Goal: Transaction & Acquisition: Purchase product/service

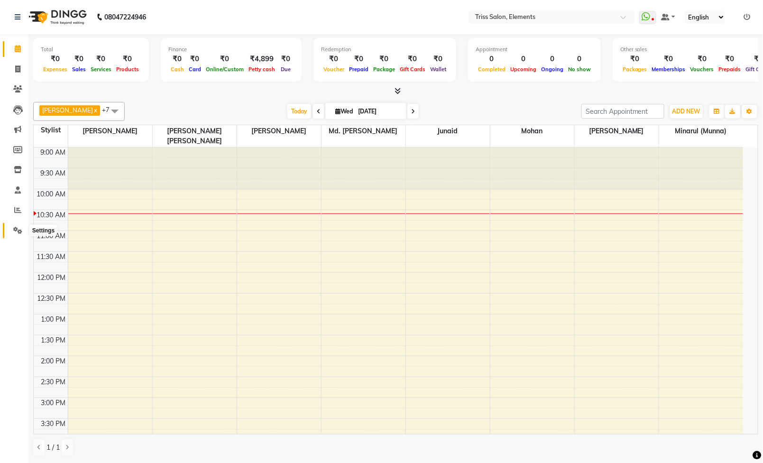
click at [17, 234] on span at bounding box center [17, 230] width 17 height 11
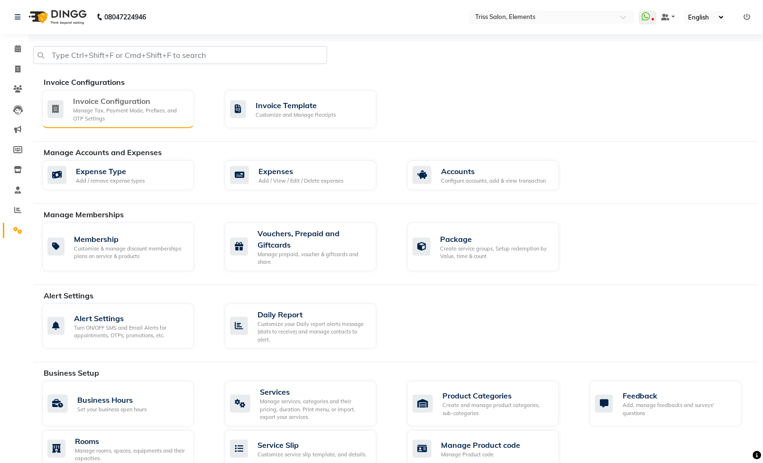
click at [138, 109] on div "Manage Tax, Payment Mode, Prefixes, and OTP Settings" at bounding box center [129, 115] width 113 height 16
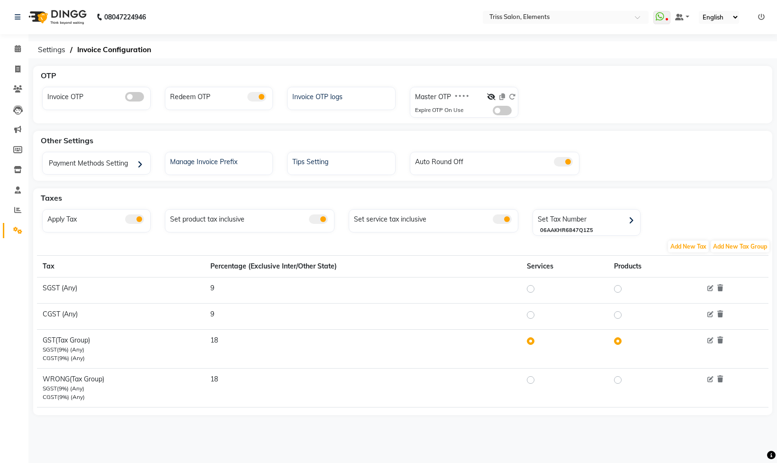
click at [255, 97] on span at bounding box center [256, 96] width 19 height 9
click at [247, 98] on input "checkbox" at bounding box center [247, 98] width 0 height 0
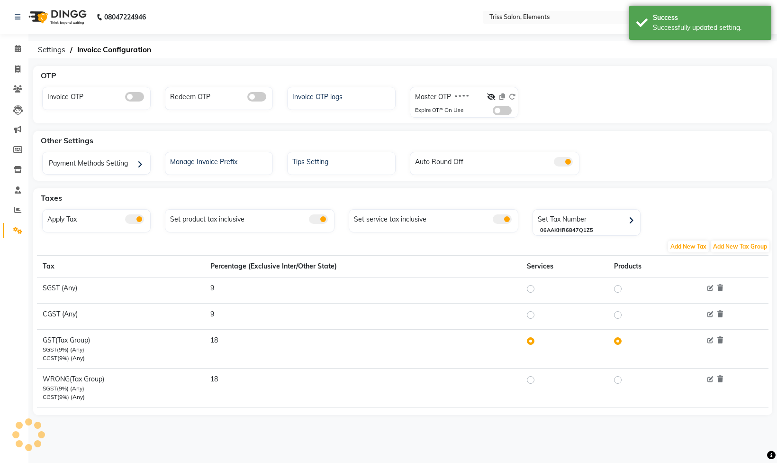
click at [9, 235] on span at bounding box center [17, 230] width 17 height 11
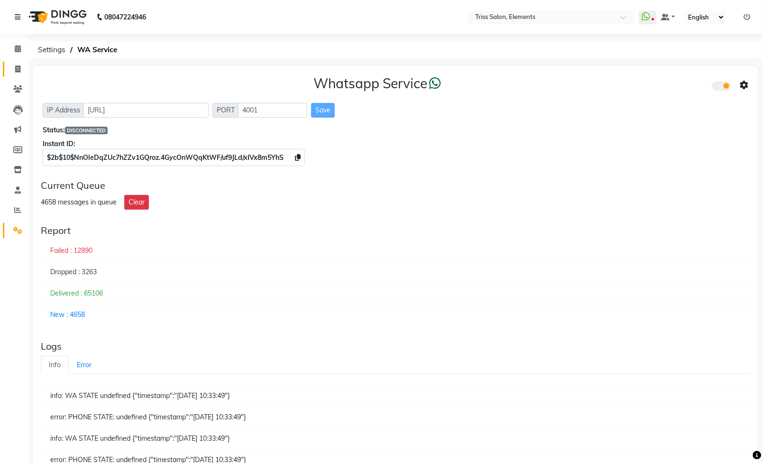
click at [9, 62] on link "Invoice" at bounding box center [14, 70] width 23 height 16
select select "service"
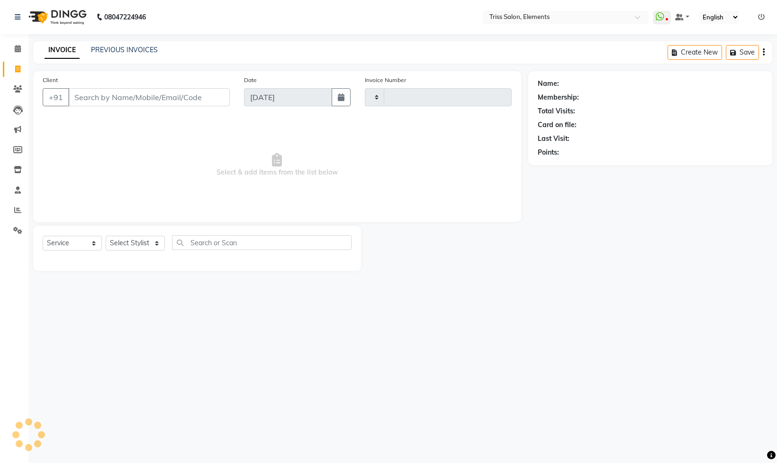
type input "2079"
select select "4303"
click at [139, 240] on select "Select Stylist" at bounding box center [135, 243] width 59 height 15
select select "85549"
click at [106, 237] on select "Select Stylist [PERSON_NAME] Md. [PERSON_NAME] ([PERSON_NAME]) [PERSON_NAME] [P…" at bounding box center [140, 243] width 69 height 15
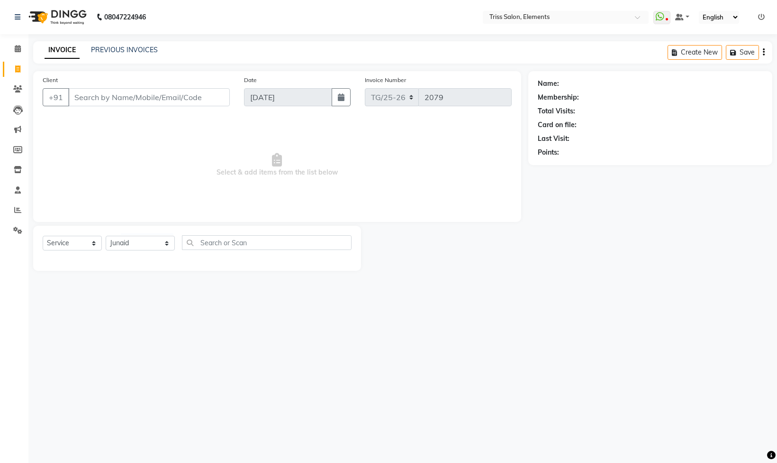
click at [229, 234] on div "Select Service Product Membership Package Voucher Prepaid Gift Card Select Styl…" at bounding box center [197, 248] width 328 height 45
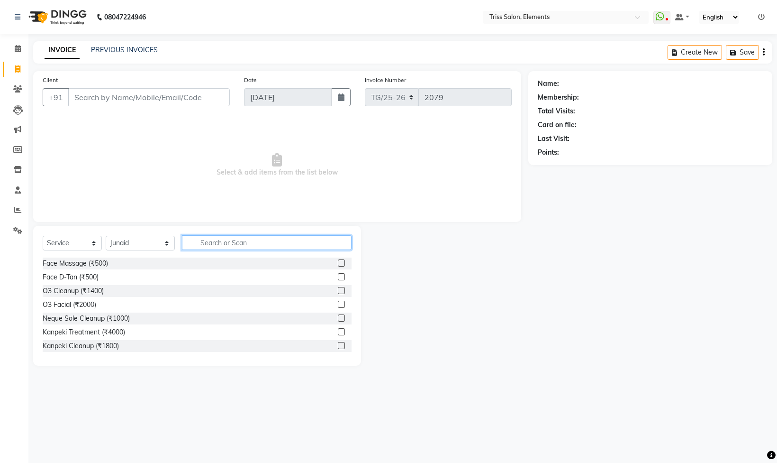
click at [229, 240] on input "text" at bounding box center [267, 242] width 170 height 15
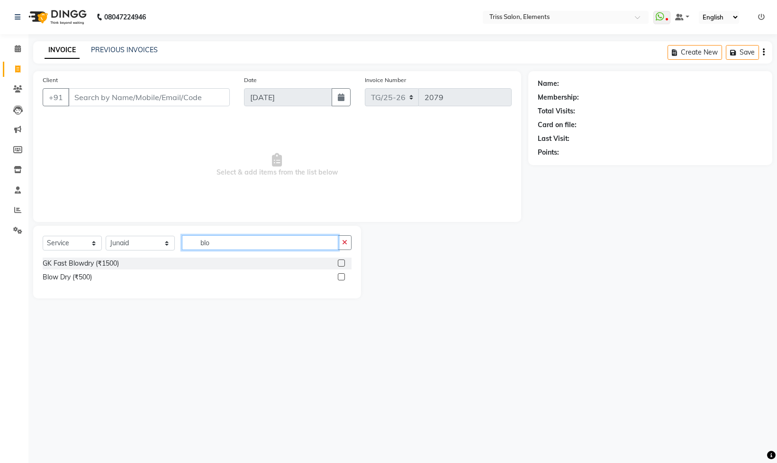
type input "blo"
click at [340, 277] on label at bounding box center [341, 276] width 7 height 7
click at [340, 277] on input "checkbox" at bounding box center [341, 277] width 6 height 6
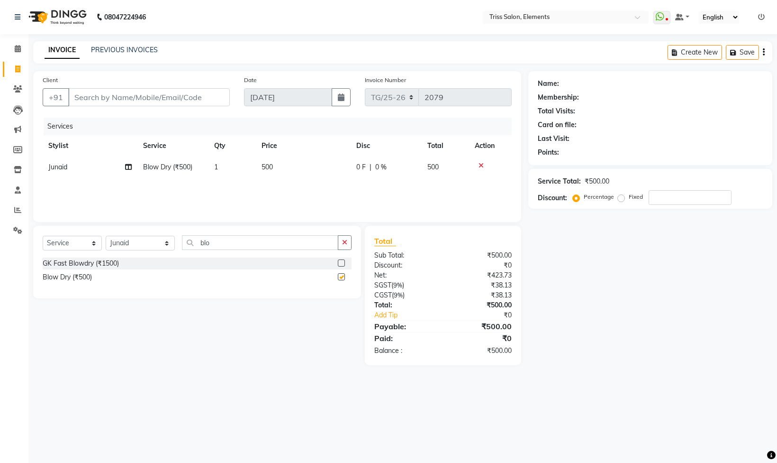
checkbox input "false"
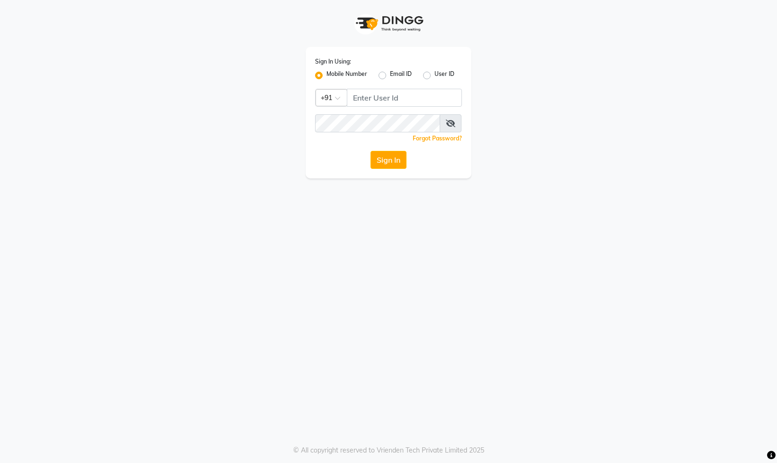
click at [393, 109] on div "Sign In Using: Mobile Number Email ID User ID Country Code × +91 Remember me Fo…" at bounding box center [389, 112] width 166 height 131
click at [390, 101] on input "Username" at bounding box center [404, 98] width 115 height 18
type input "8178352246"
click at [406, 160] on button "Sign In" at bounding box center [389, 160] width 36 height 18
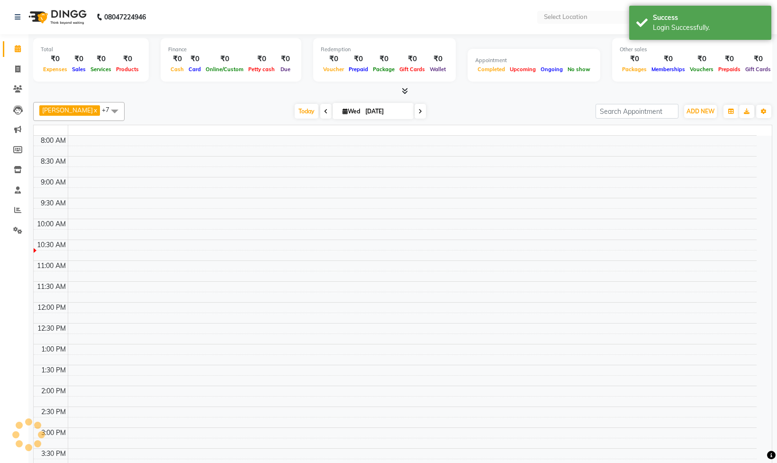
select select "en"
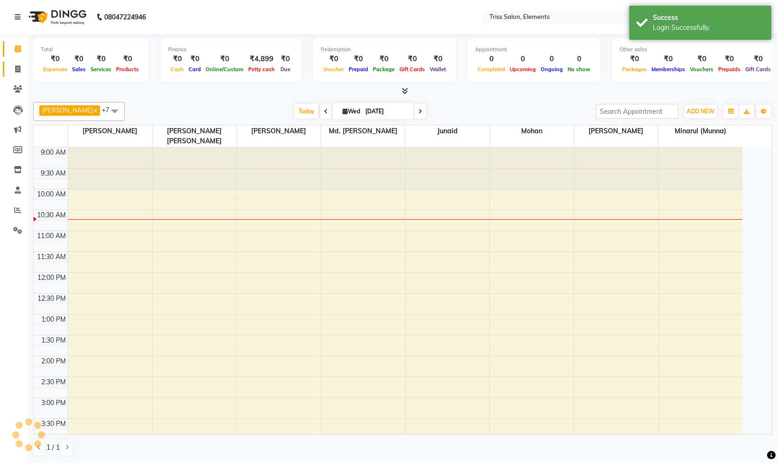
click at [18, 70] on icon at bounding box center [17, 68] width 5 height 7
select select "service"
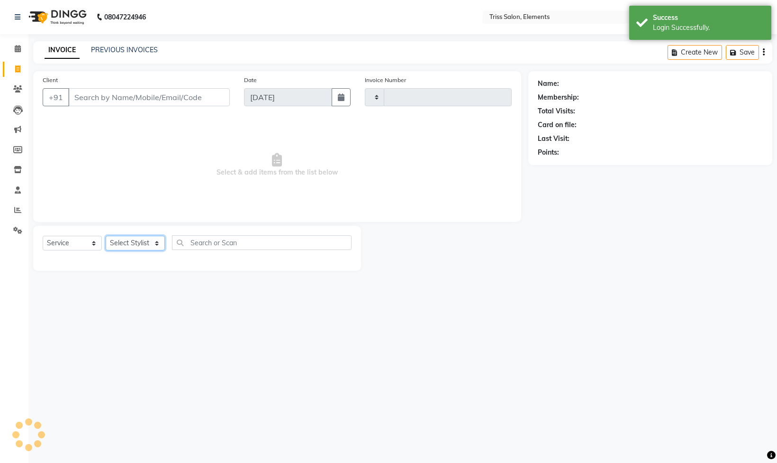
click at [137, 249] on select "Select Stylist" at bounding box center [135, 243] width 59 height 15
select select "4303"
type input "2079"
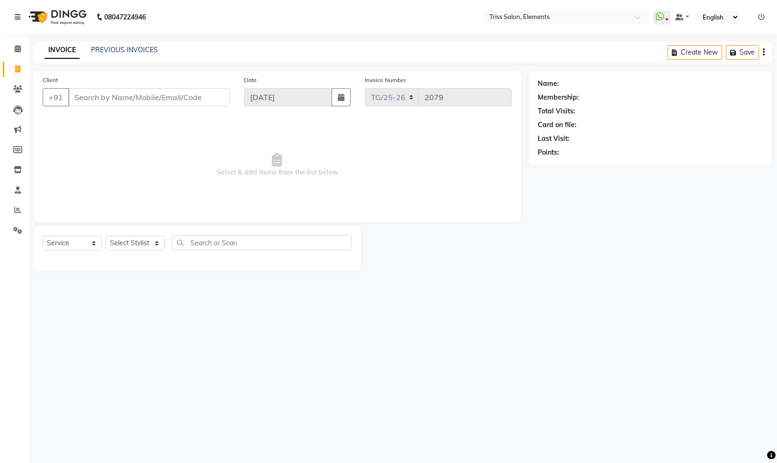
click at [207, 212] on span "Select & add items from the list below" at bounding box center [277, 165] width 469 height 95
click at [142, 239] on select "Select Stylist" at bounding box center [135, 243] width 59 height 15
click at [106, 237] on select "Select Stylist [PERSON_NAME] Md. [PERSON_NAME] ([PERSON_NAME]) [PERSON_NAME] [P…" at bounding box center [140, 243] width 69 height 15
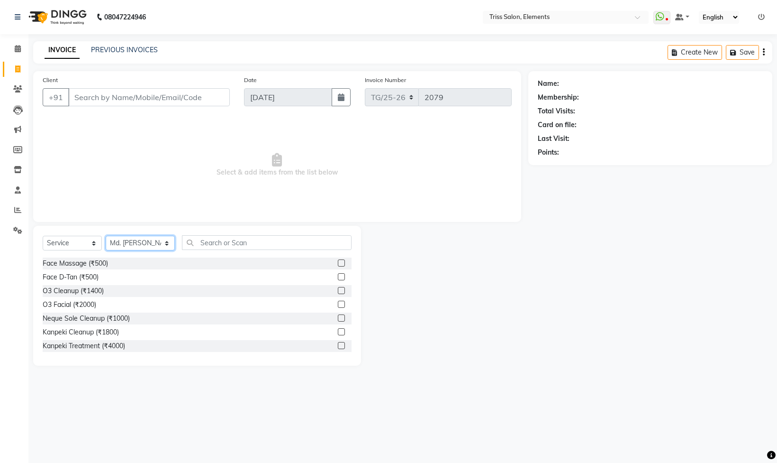
click at [164, 244] on select "Select Stylist [PERSON_NAME] Md. [PERSON_NAME] ([PERSON_NAME]) [PERSON_NAME] [P…" at bounding box center [140, 243] width 69 height 15
select select "85549"
click at [106, 237] on select "Select Stylist Ayushi Junaid Md. Salman Minarul (Munna) Mohan Pankaj Dilip Jang…" at bounding box center [140, 243] width 69 height 15
click at [241, 238] on input "text" at bounding box center [267, 242] width 170 height 15
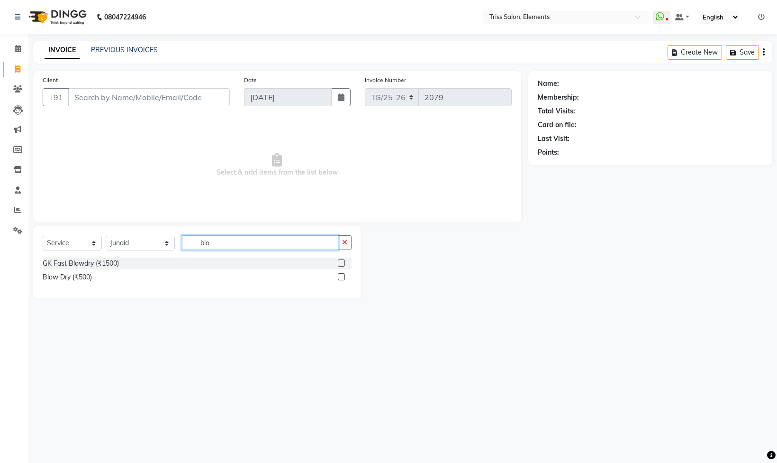
type input "blo"
click at [343, 278] on label at bounding box center [341, 276] width 7 height 7
click at [343, 278] on input "checkbox" at bounding box center [341, 277] width 6 height 6
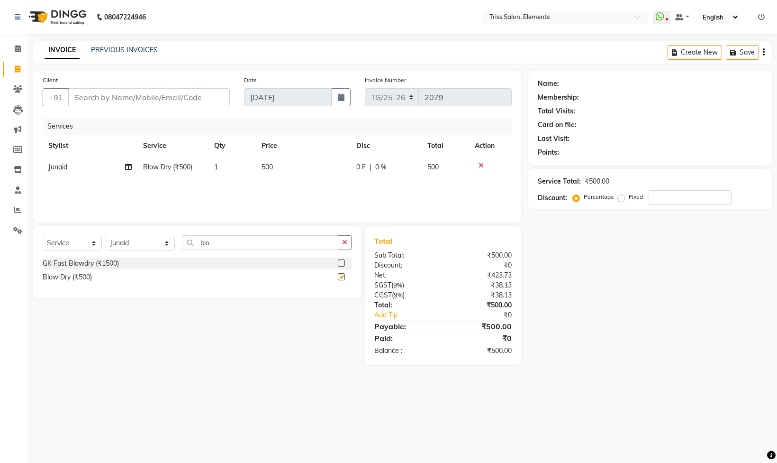
checkbox input "false"
click at [200, 104] on input "Client" at bounding box center [149, 97] width 162 height 18
click at [226, 96] on input "Client" at bounding box center [149, 97] width 162 height 18
type input "9"
type input "0"
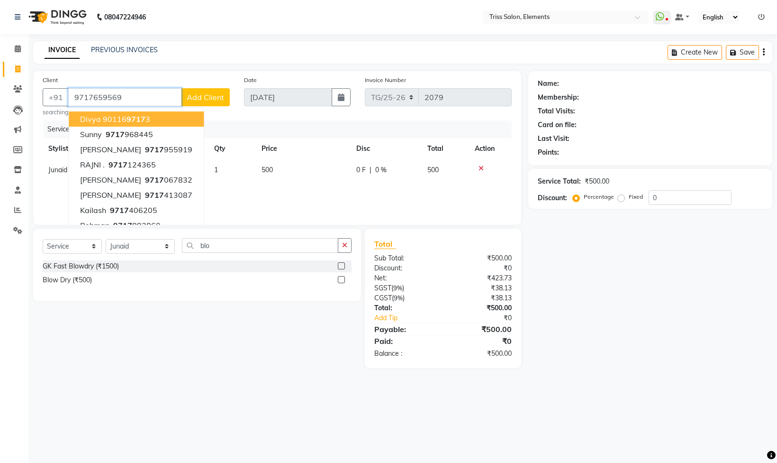
click at [167, 100] on input "9717659569" at bounding box center [124, 97] width 113 height 18
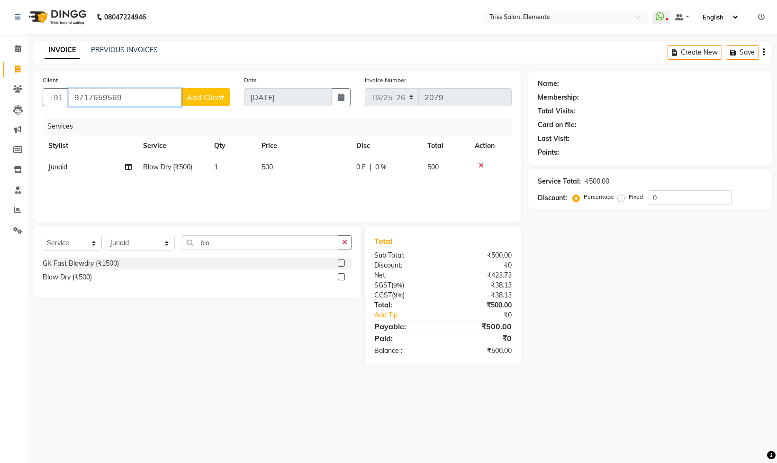
type input "9717659569"
click at [207, 99] on span "Add Client" at bounding box center [205, 96] width 37 height 9
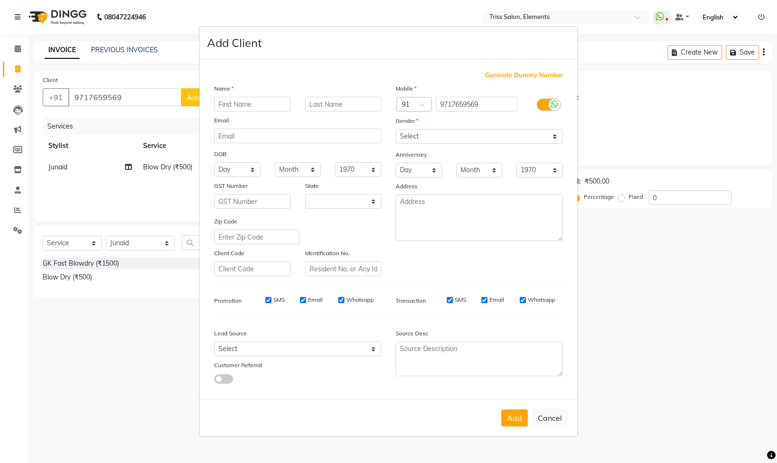
select select "13"
type input "Ridhvika"
click at [408, 123] on label "Gender" at bounding box center [407, 121] width 23 height 9
click at [412, 135] on select "Select Male Female Other Prefer Not To Say" at bounding box center [479, 136] width 167 height 15
select select "female"
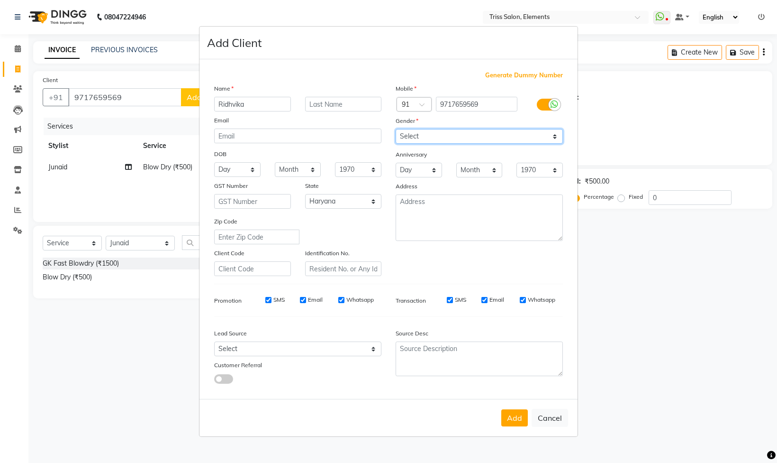
click at [396, 129] on select "Select Male Female Other Prefer Not To Say" at bounding box center [479, 136] width 167 height 15
click at [509, 422] on button "Add" at bounding box center [515, 417] width 27 height 17
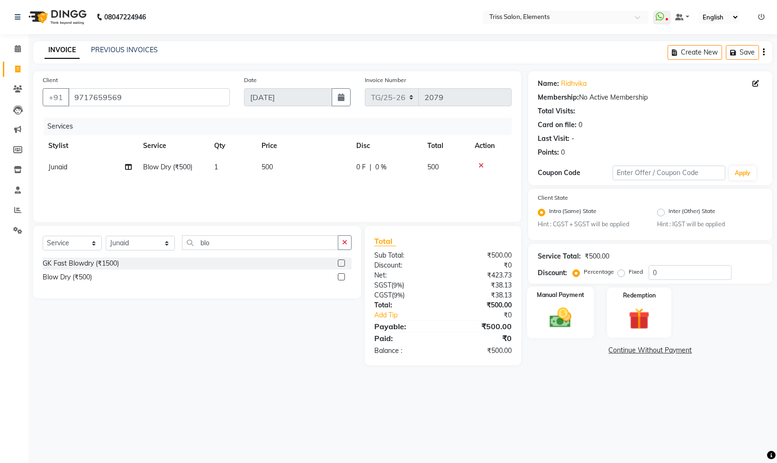
click at [554, 321] on img at bounding box center [561, 317] width 36 height 25
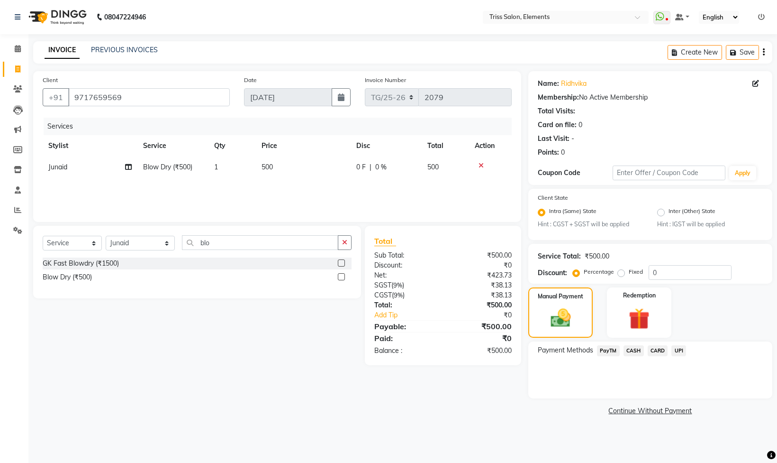
click at [677, 354] on span "UPI" at bounding box center [679, 350] width 15 height 11
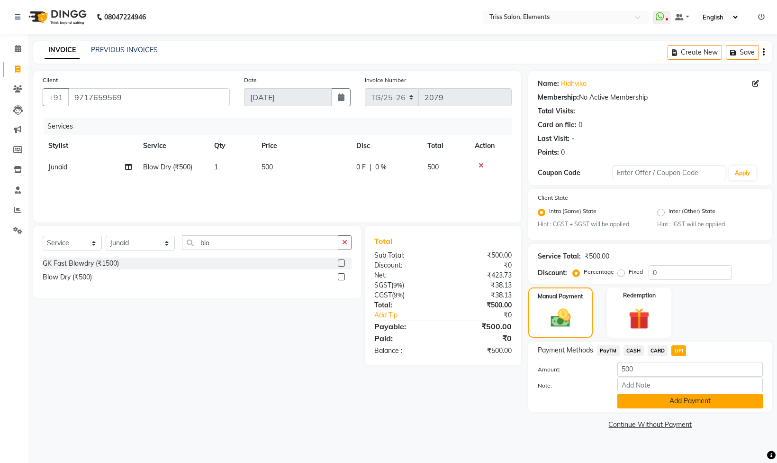
click at [668, 404] on button "Add Payment" at bounding box center [691, 400] width 146 height 15
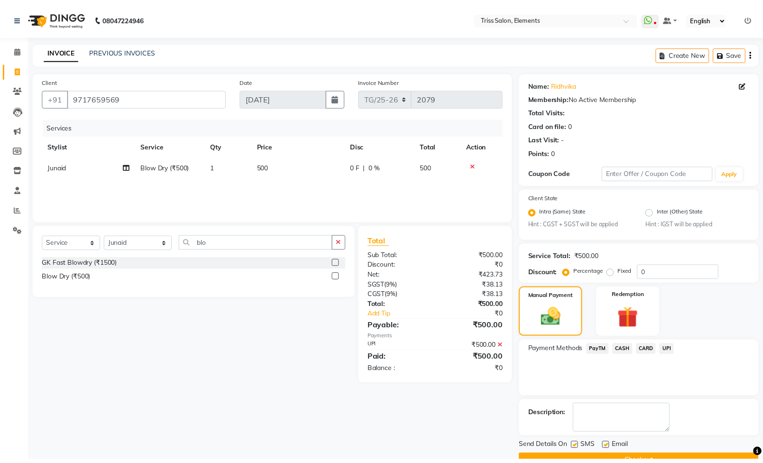
scroll to position [25, 0]
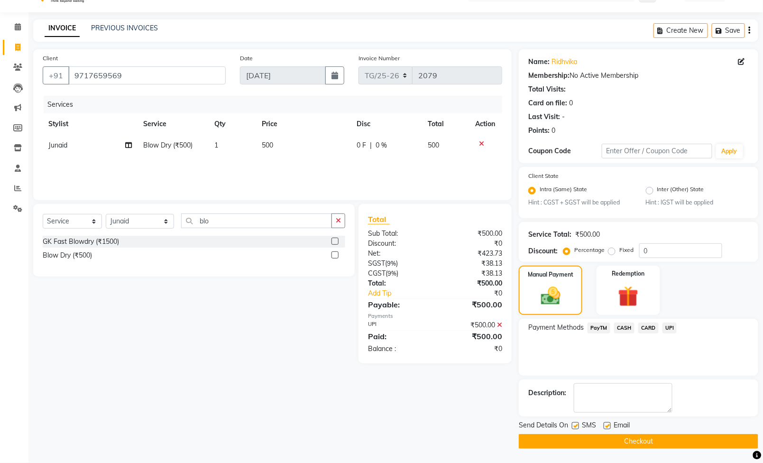
click at [678, 445] on button "Checkout" at bounding box center [638, 441] width 239 height 15
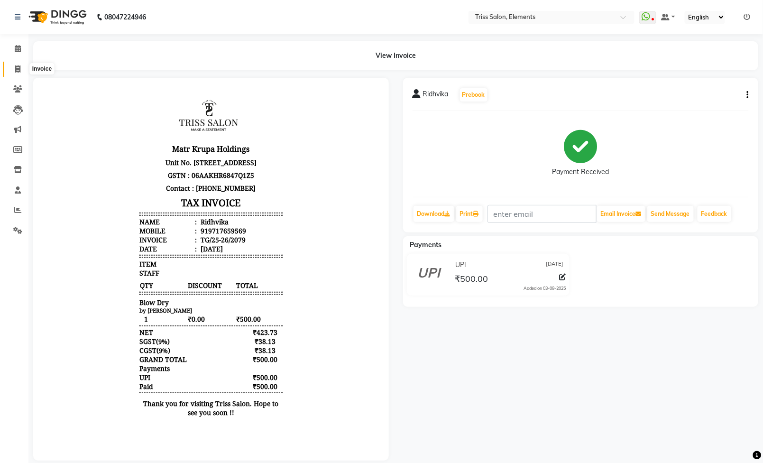
click at [17, 62] on link "Invoice" at bounding box center [14, 70] width 23 height 16
select select "service"
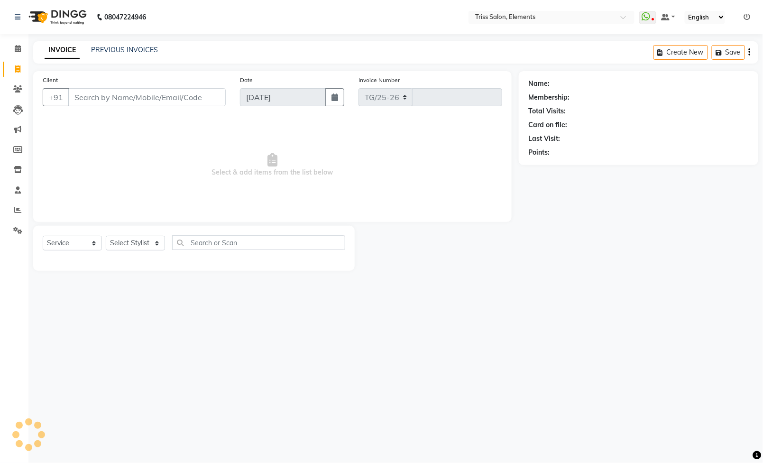
select select "4303"
type input "2080"
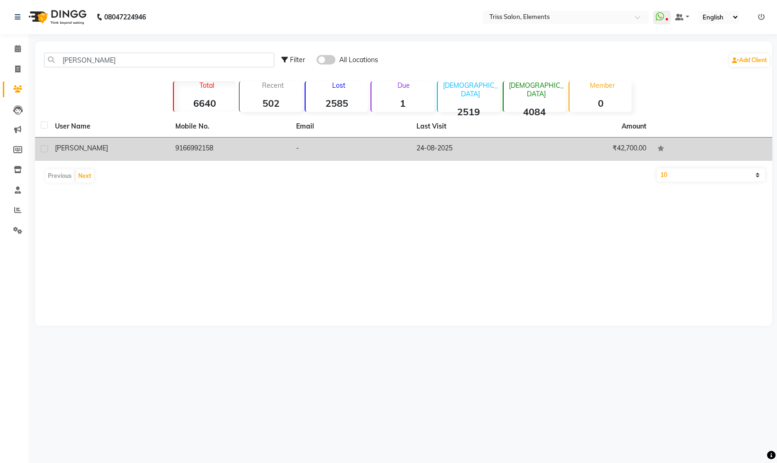
type input "[PERSON_NAME]"
drag, startPoint x: 224, startPoint y: 150, endPoint x: 166, endPoint y: 151, distance: 58.3
click at [166, 151] on tr "[PERSON_NAME] 9166992158 - [DATE] ₹42,700.00" at bounding box center [404, 148] width 738 height 23
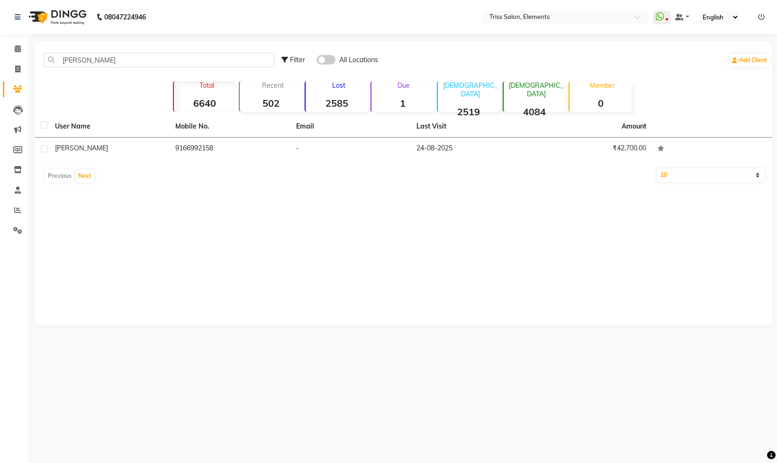
copy tr "9166992158"
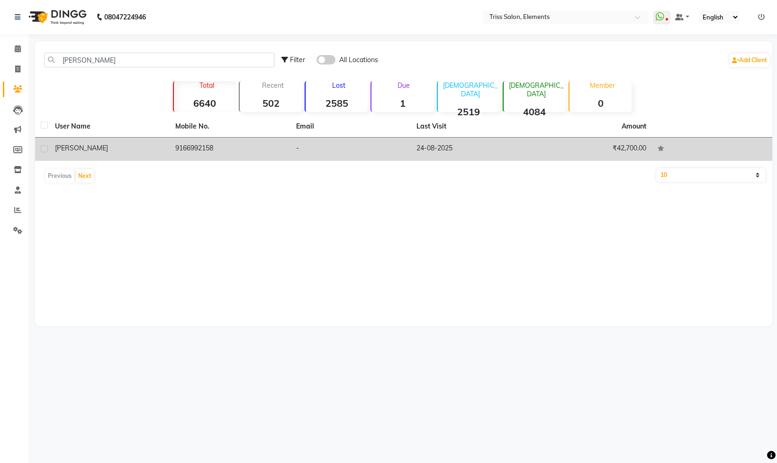
click at [183, 149] on td "9166992158" at bounding box center [230, 148] width 120 height 23
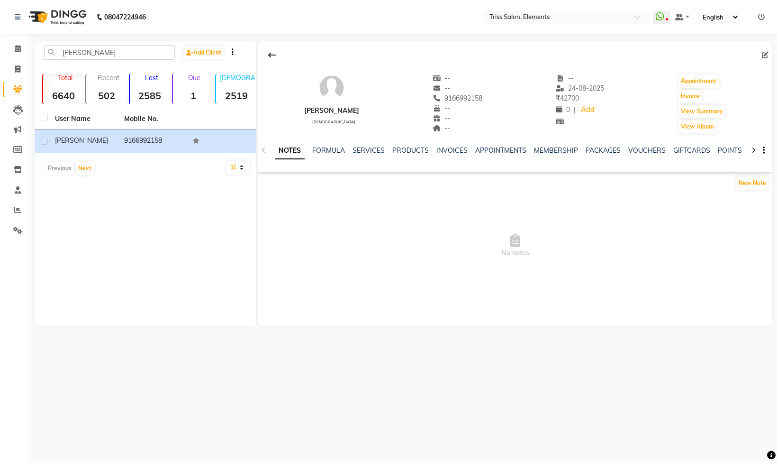
click at [446, 145] on div "NOTES FORMULA SERVICES PRODUCTS INVOICES APPOINTMENTS MEMBERSHIP PACKAGES VOUCH…" at bounding box center [515, 150] width 514 height 33
click at [446, 149] on link "INVOICES" at bounding box center [452, 150] width 31 height 9
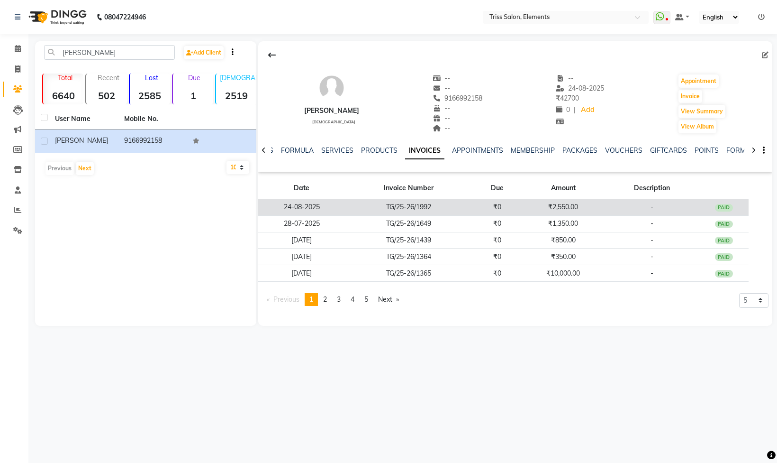
click at [507, 209] on td "₹0" at bounding box center [497, 207] width 50 height 17
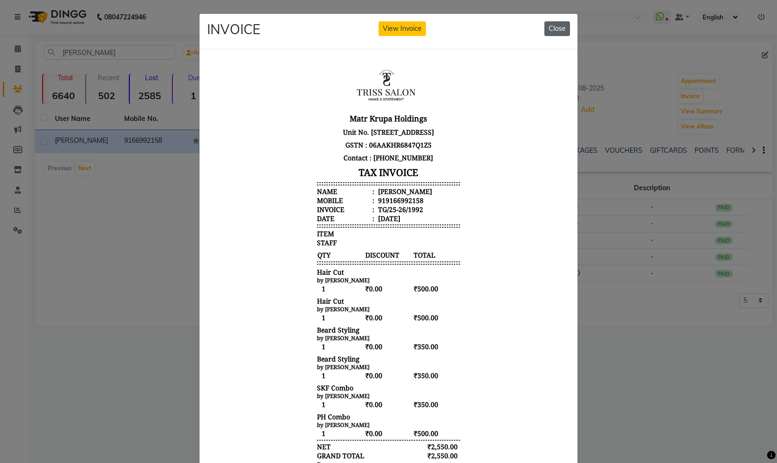
click at [545, 25] on button "Close" at bounding box center [558, 28] width 26 height 15
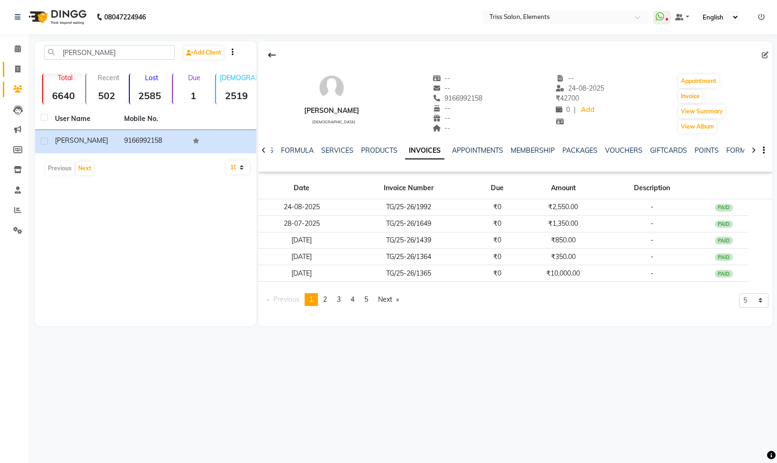
click at [19, 62] on link "Invoice" at bounding box center [14, 70] width 23 height 16
select select "service"
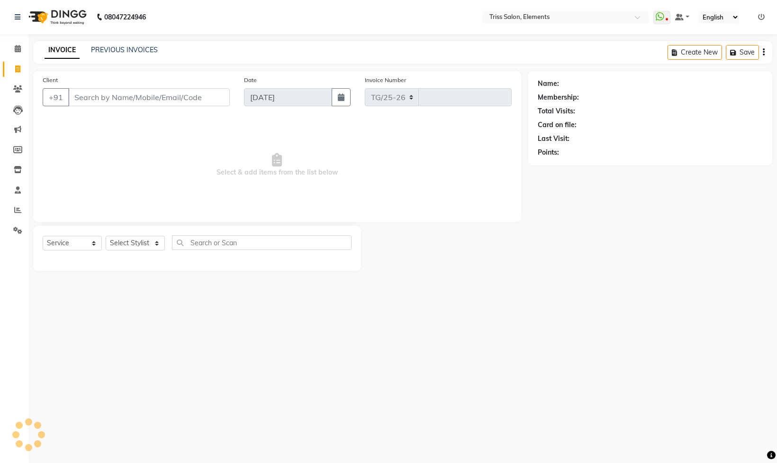
select select "4303"
type input "2079"
click at [117, 96] on input "Client" at bounding box center [149, 97] width 162 height 18
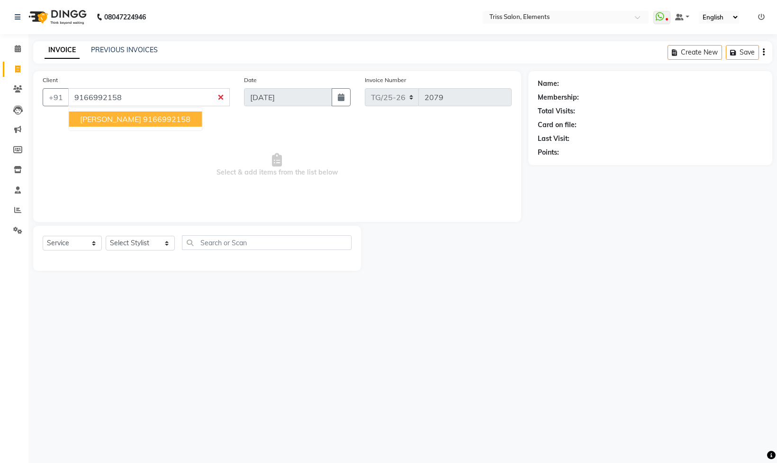
click at [141, 114] on button "[PERSON_NAME] 9166992158" at bounding box center [135, 118] width 133 height 15
type input "9166992158"
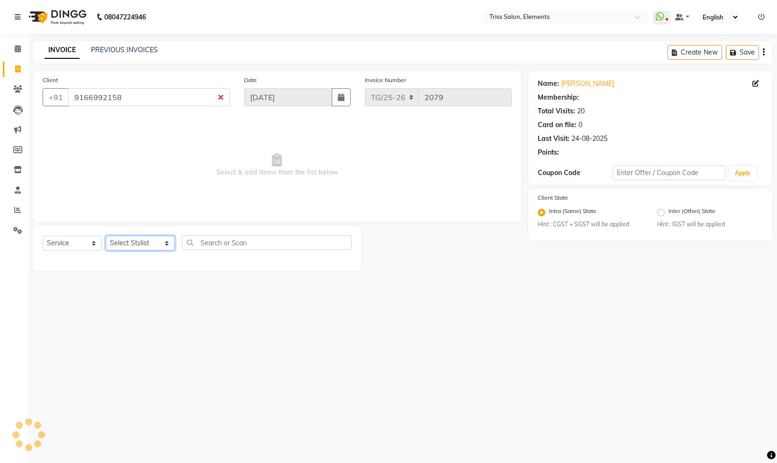
click at [135, 244] on select "Select Stylist [PERSON_NAME] Md. [PERSON_NAME] ([PERSON_NAME]) [PERSON_NAME] [P…" at bounding box center [140, 243] width 69 height 15
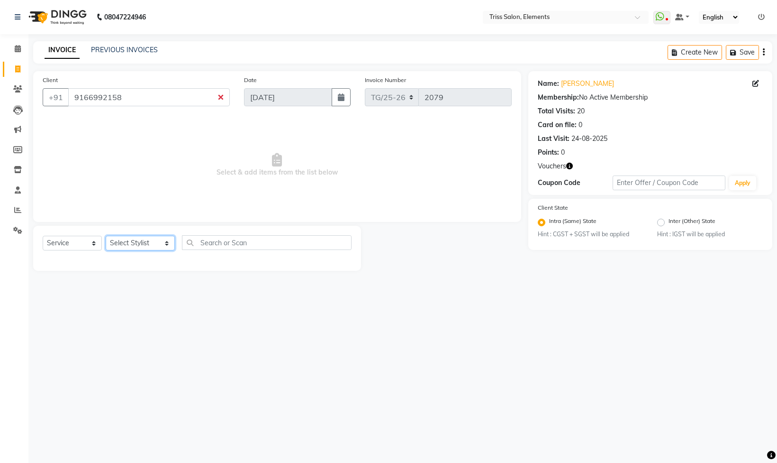
select select "20115"
click at [106, 237] on select "Select Stylist [PERSON_NAME] Md. [PERSON_NAME] ([PERSON_NAME]) [PERSON_NAME] [P…" at bounding box center [140, 243] width 69 height 15
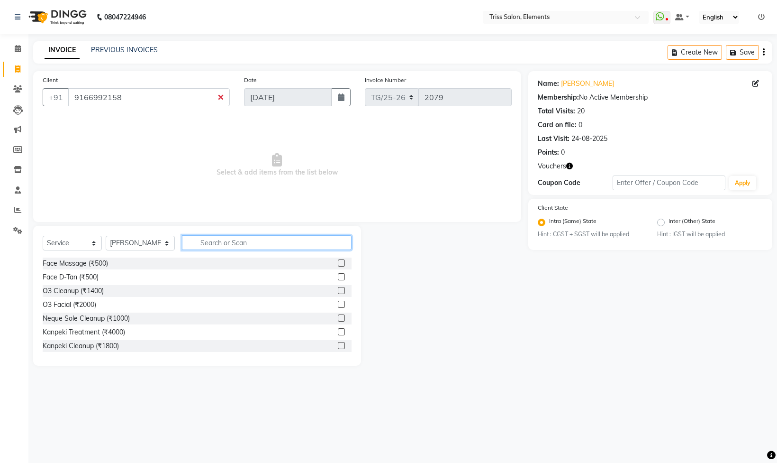
click at [236, 240] on input "text" at bounding box center [267, 242] width 170 height 15
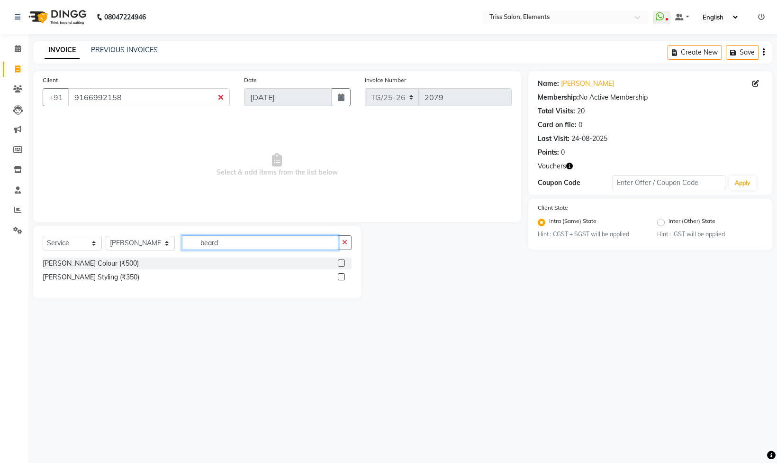
type input "beard"
drag, startPoint x: 336, startPoint y: 279, endPoint x: 347, endPoint y: 280, distance: 11.4
click at [336, 280] on div "Beard Styling (₹350)" at bounding box center [197, 277] width 309 height 12
click at [338, 277] on label at bounding box center [341, 276] width 7 height 7
click at [338, 277] on input "checkbox" at bounding box center [341, 277] width 6 height 6
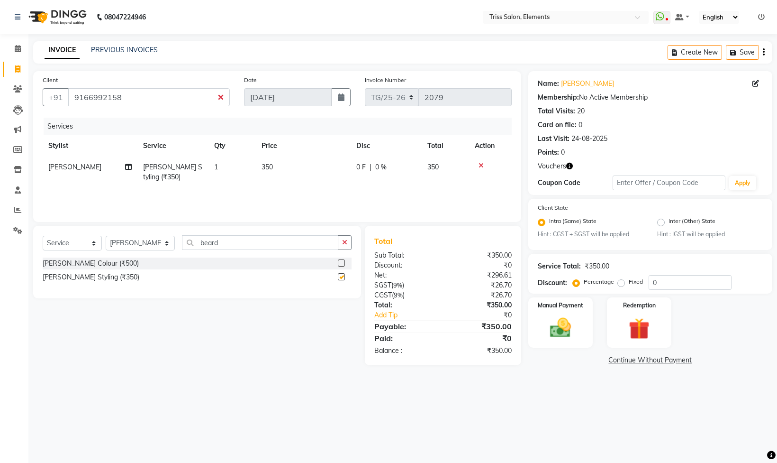
checkbox input "false"
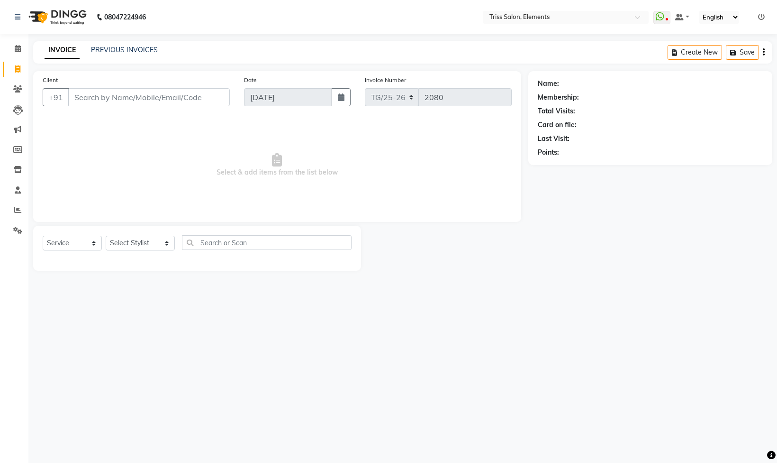
select select "service"
drag, startPoint x: 183, startPoint y: 93, endPoint x: 531, endPoint y: 255, distance: 383.7
click at [531, 255] on div "Name: Membership: Total Visits: Card on file: Last Visit: Points:" at bounding box center [654, 171] width 251 height 200
click at [182, 89] on input "Client" at bounding box center [149, 97] width 162 height 18
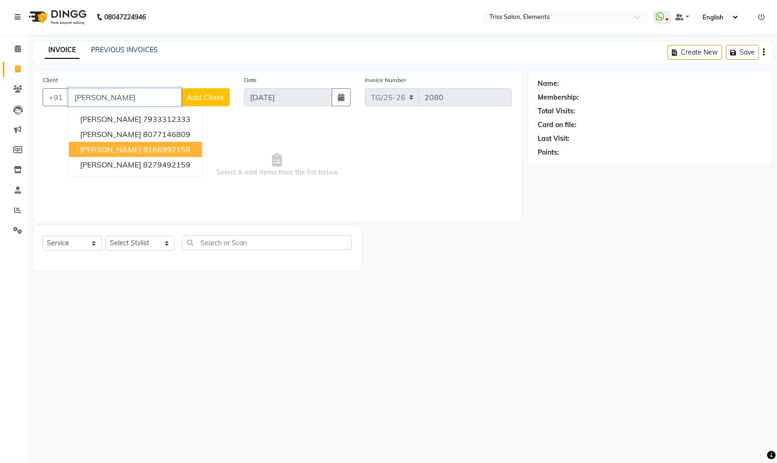
click at [146, 154] on ngb-highlight "9166992158" at bounding box center [166, 149] width 47 height 9
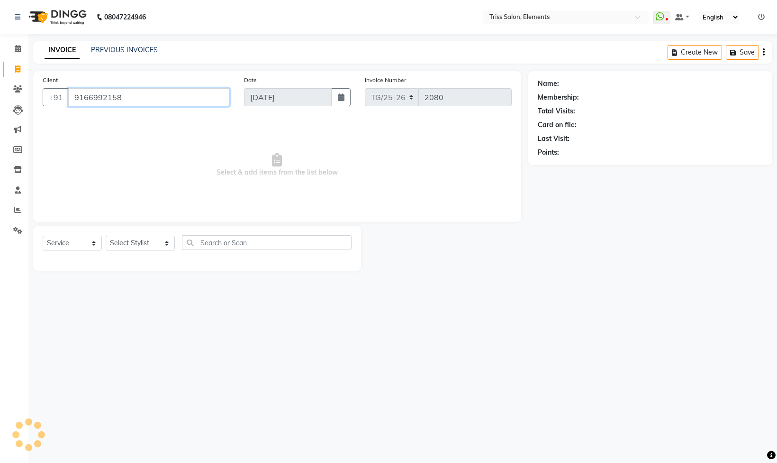
type input "9166992158"
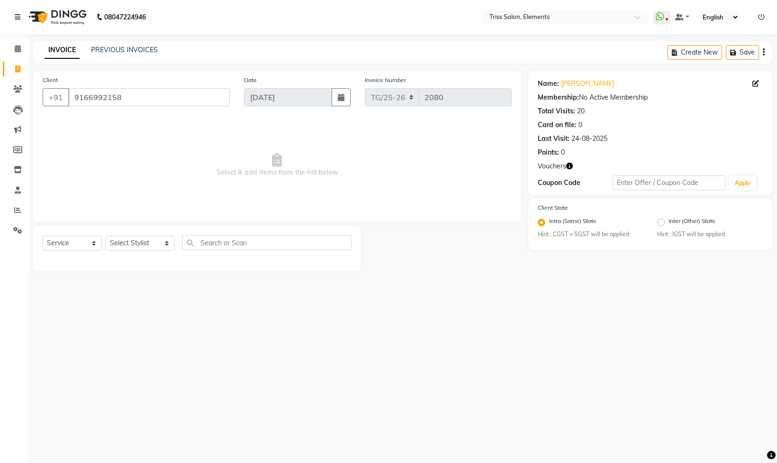
click at [576, 166] on div "Vouchers" at bounding box center [650, 166] width 225 height 10
click at [569, 168] on icon "button" at bounding box center [569, 166] width 7 height 7
click at [138, 245] on select "Select Stylist [PERSON_NAME] Md. [PERSON_NAME] ([PERSON_NAME]) [PERSON_NAME] [P…" at bounding box center [140, 243] width 69 height 15
click at [599, 161] on div "Name: David Membership: No Active Membership Total Visits: 20 Card on file: 0 L…" at bounding box center [651, 133] width 244 height 124
click at [157, 240] on select "Select Stylist [PERSON_NAME] Md. [PERSON_NAME] ([PERSON_NAME]) [PERSON_NAME] [P…" at bounding box center [140, 243] width 69 height 15
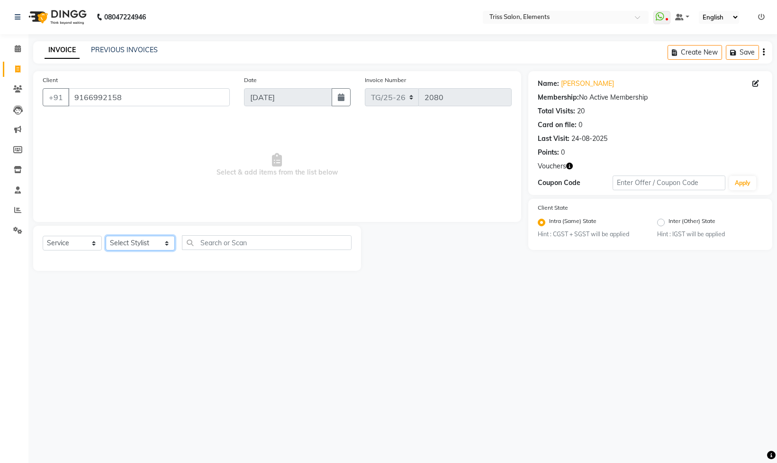
select select "20115"
click at [106, 237] on select "Select Stylist [PERSON_NAME] Md. [PERSON_NAME] ([PERSON_NAME]) [PERSON_NAME] [P…" at bounding box center [140, 243] width 69 height 15
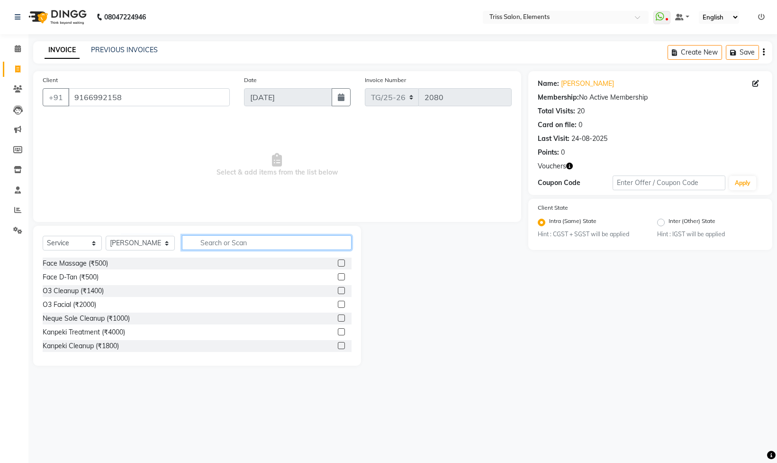
click at [220, 238] on input "text" at bounding box center [267, 242] width 170 height 15
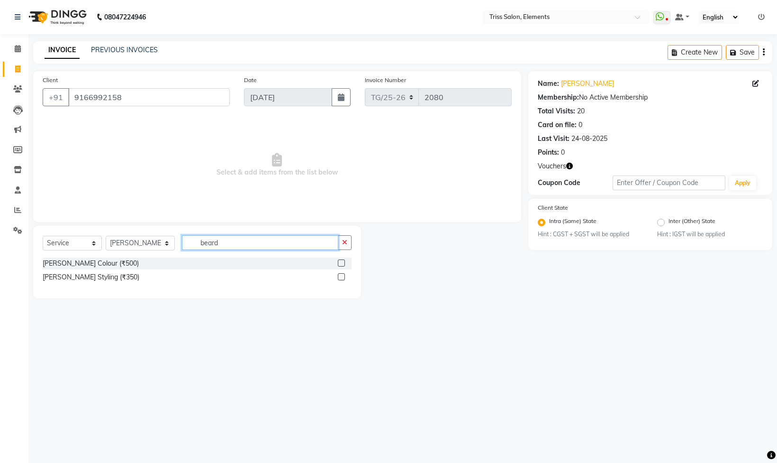
type input "beard"
click at [343, 276] on label at bounding box center [341, 276] width 7 height 7
click at [343, 276] on input "checkbox" at bounding box center [341, 277] width 6 height 6
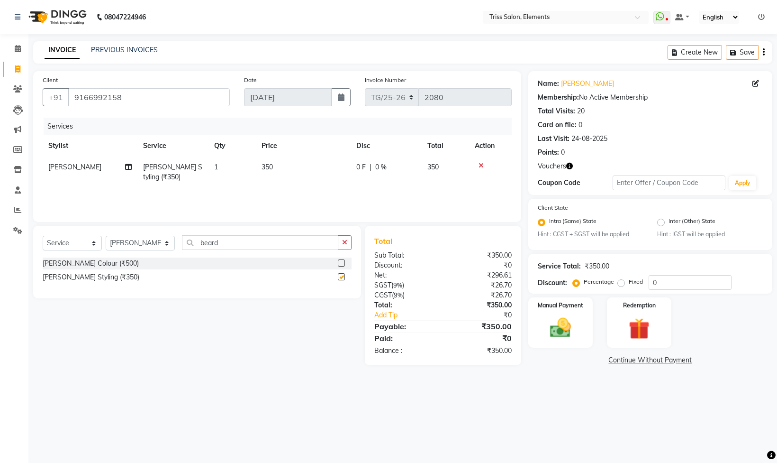
checkbox input "false"
click at [643, 335] on img at bounding box center [639, 328] width 34 height 26
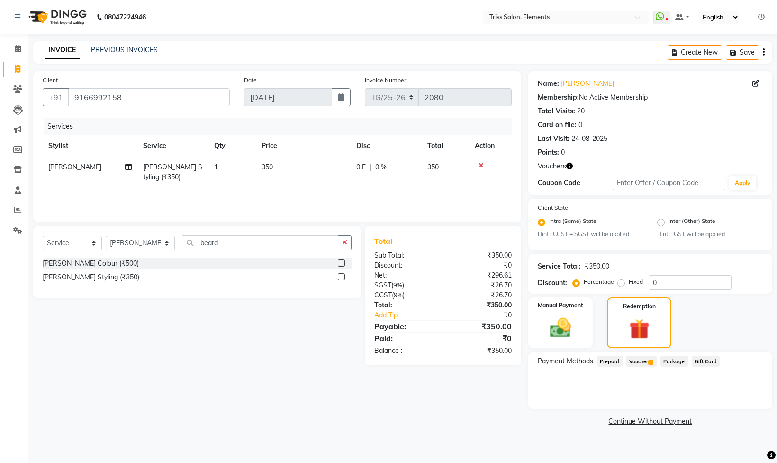
click at [650, 366] on span "Voucher 1" at bounding box center [642, 361] width 30 height 11
click at [755, 328] on div "Manual Payment Redemption" at bounding box center [650, 322] width 258 height 51
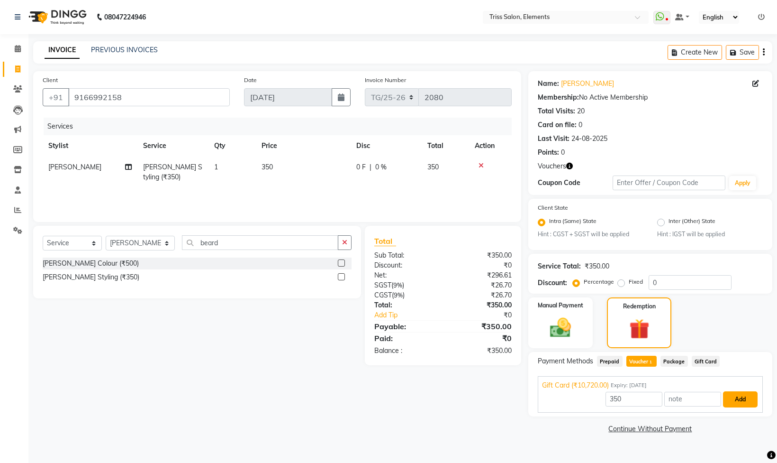
click at [729, 405] on button "Add" at bounding box center [740, 399] width 35 height 16
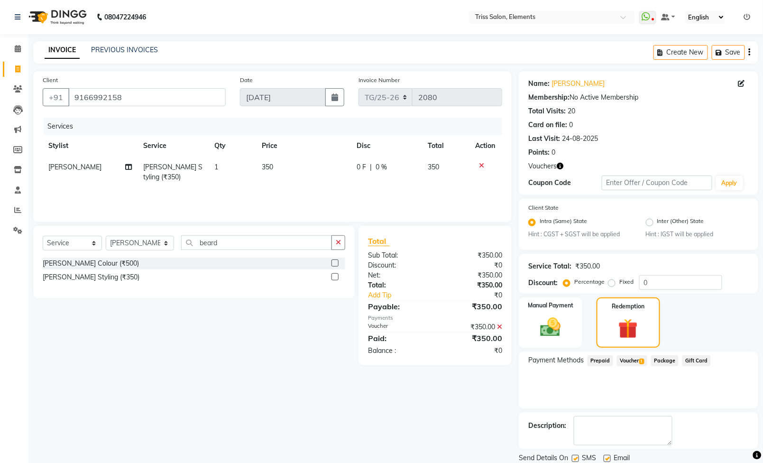
scroll to position [36, 0]
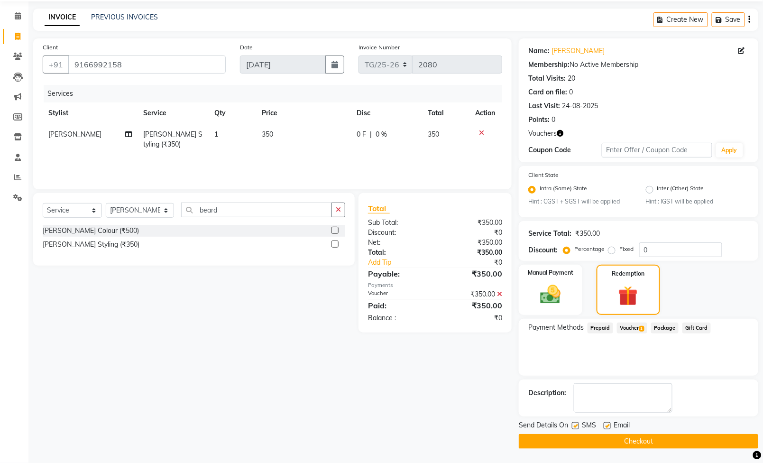
click at [631, 435] on button "Checkout" at bounding box center [638, 441] width 239 height 15
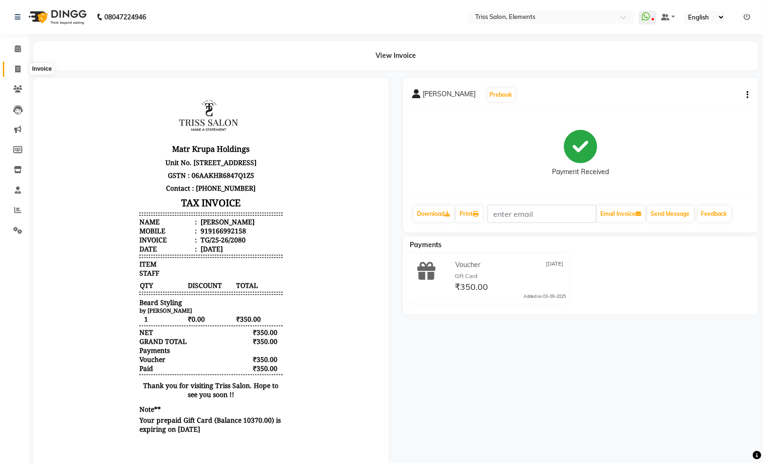
click at [15, 67] on icon at bounding box center [17, 68] width 5 height 7
select select "service"
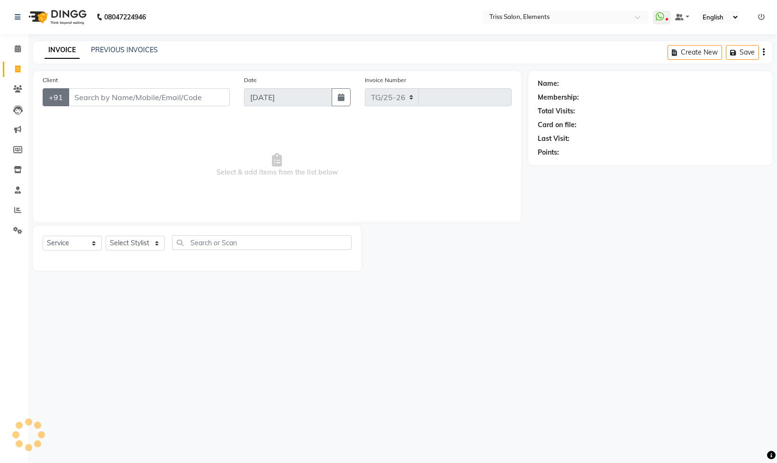
select select "4303"
type input "2081"
click at [66, 25] on img at bounding box center [56, 17] width 65 height 27
select select "service"
